Goal: Contribute content: Add original content to the website for others to see

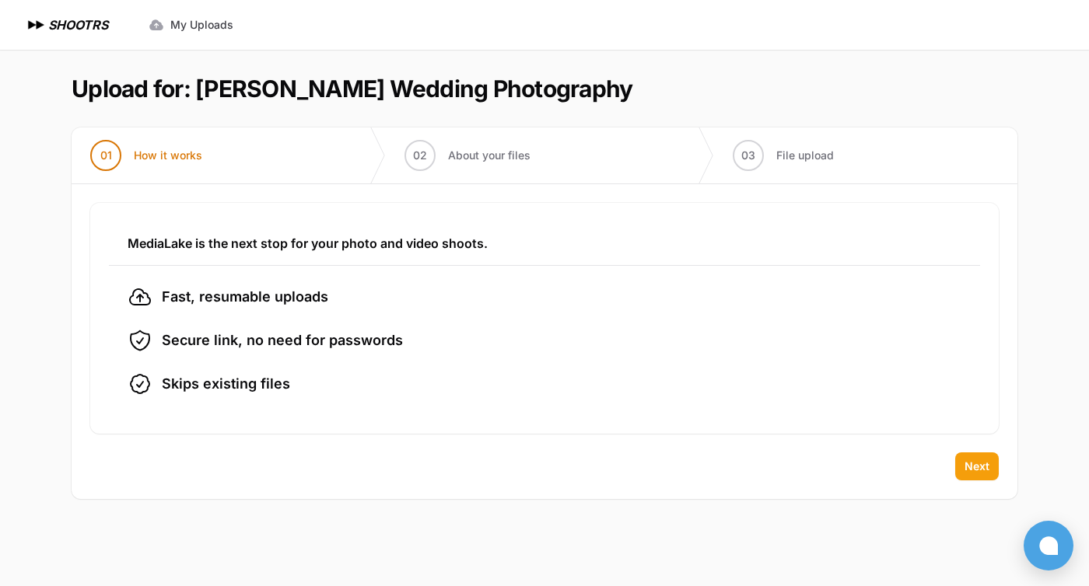
click at [964, 465] on span "Next" at bounding box center [976, 467] width 25 height 16
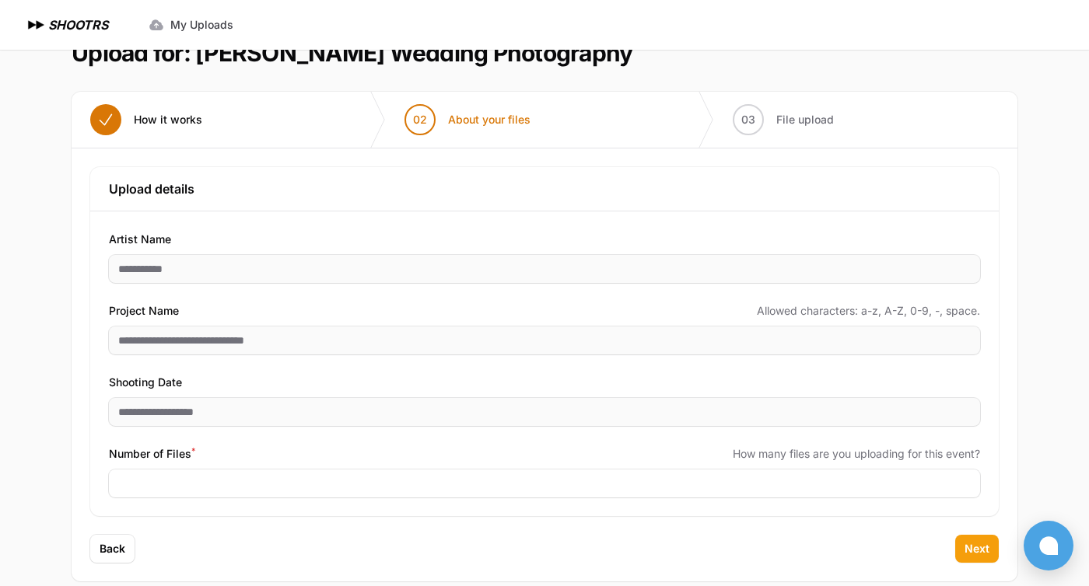
scroll to position [56, 0]
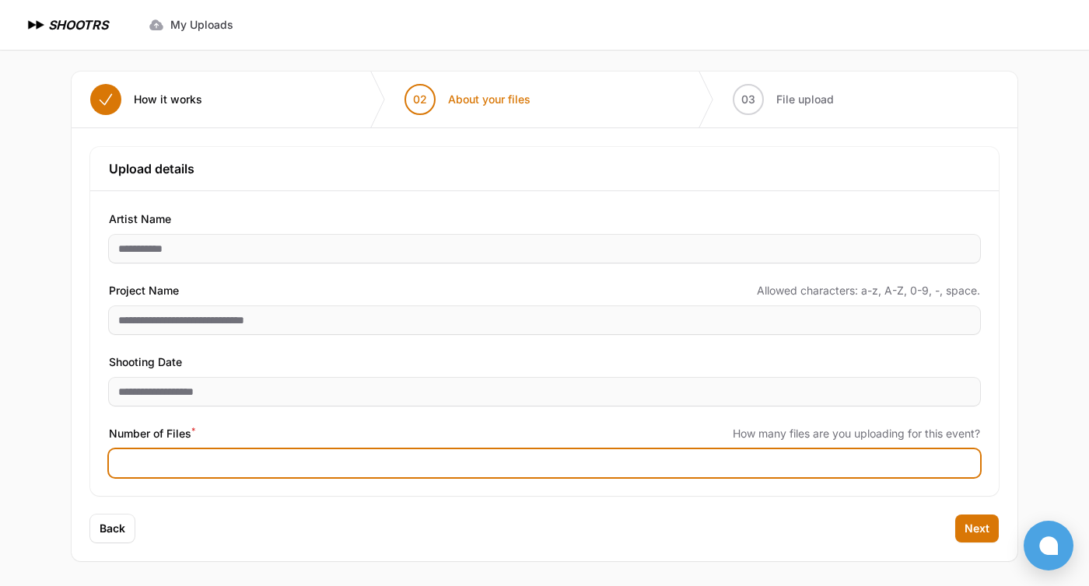
click at [855, 470] on input "Number of Files *" at bounding box center [544, 464] width 871 height 28
type input "****"
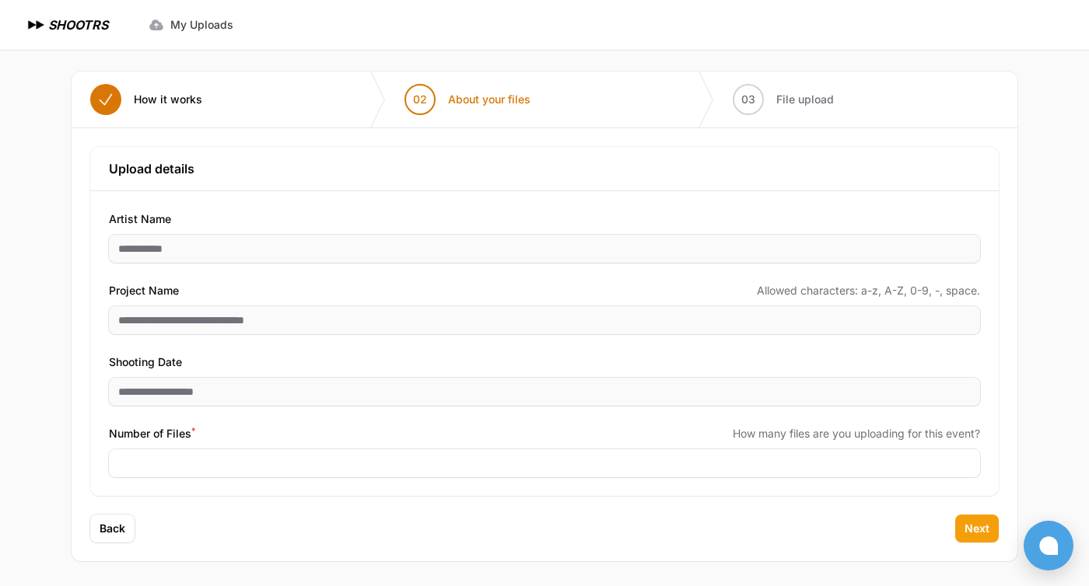
click at [961, 527] on button "Next" at bounding box center [977, 529] width 44 height 28
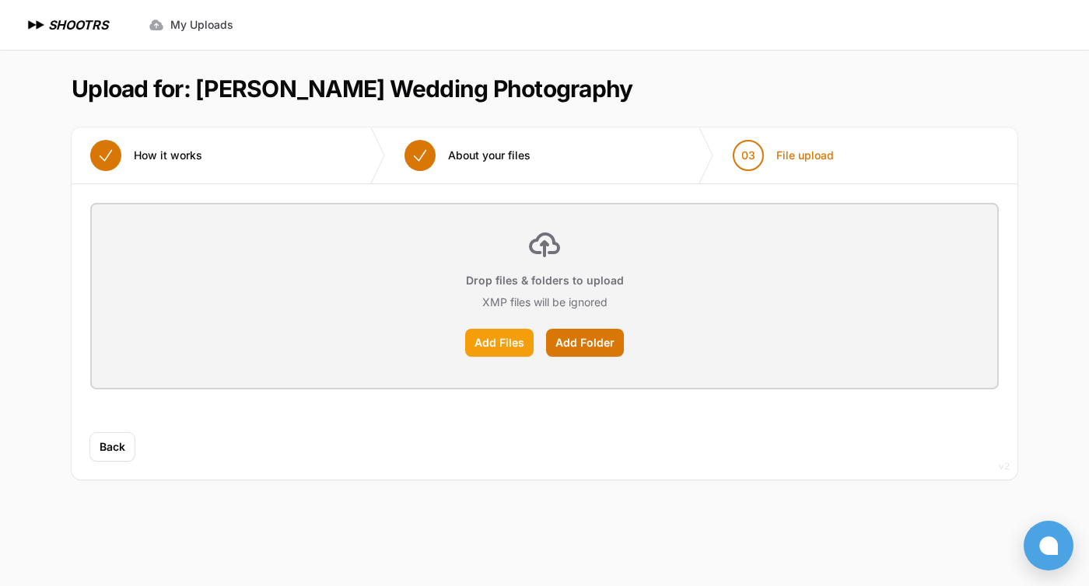
click at [507, 337] on label "Add Files" at bounding box center [499, 343] width 68 height 28
click at [0, 0] on input "Add Files" at bounding box center [0, 0] width 0 height 0
